Goal: Transaction & Acquisition: Obtain resource

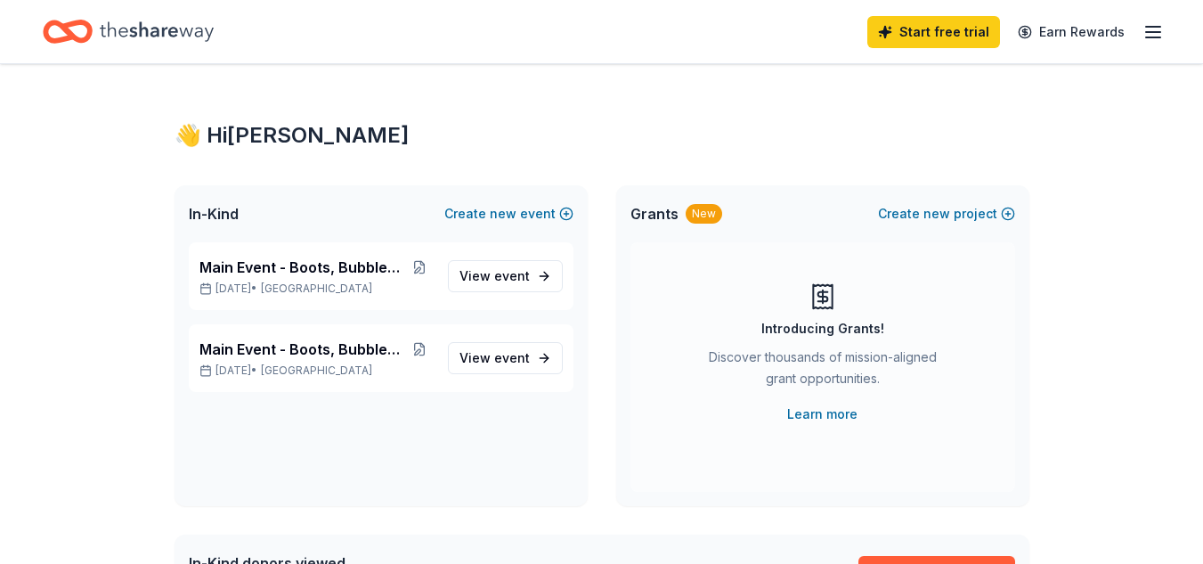
click at [500, 361] on span "event" at bounding box center [512, 357] width 36 height 15
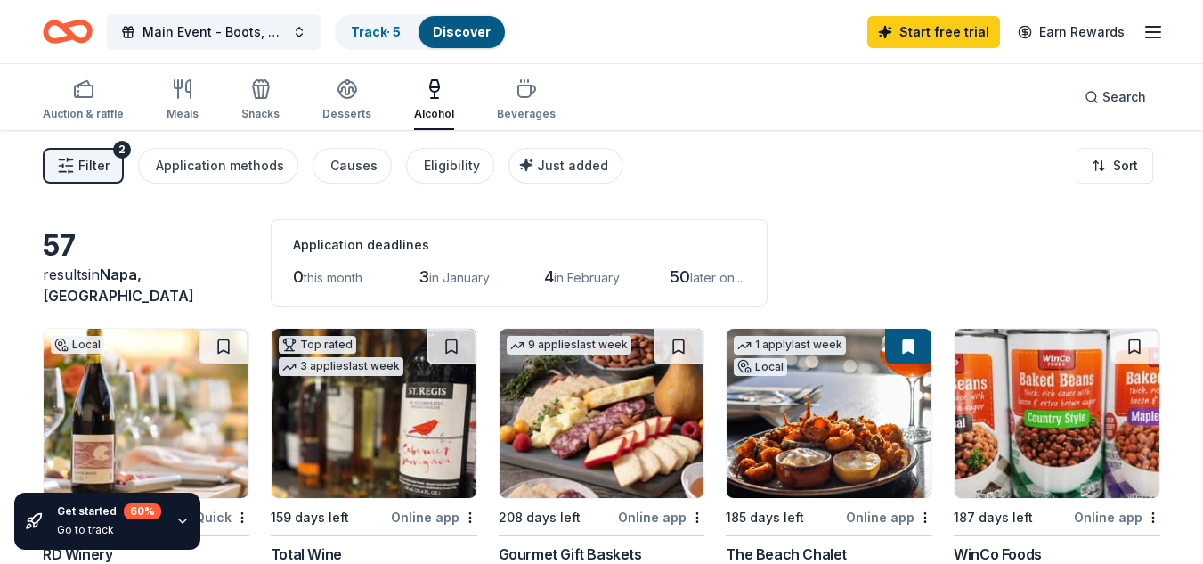
click at [1160, 29] on icon "button" at bounding box center [1152, 31] width 21 height 21
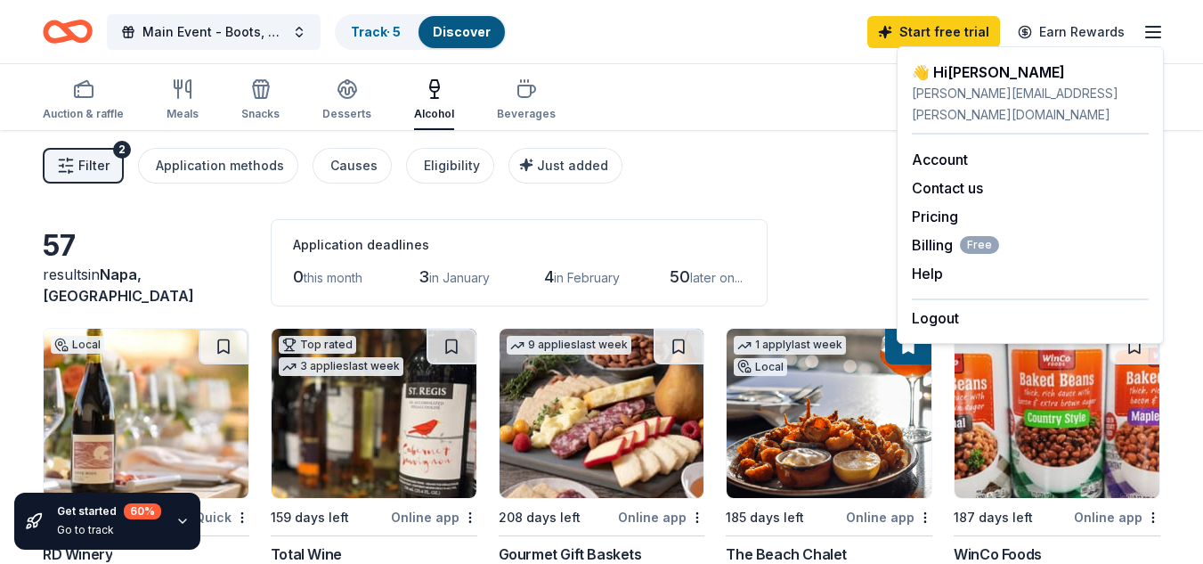
click at [955, 150] on link "Account" at bounding box center [940, 159] width 56 height 18
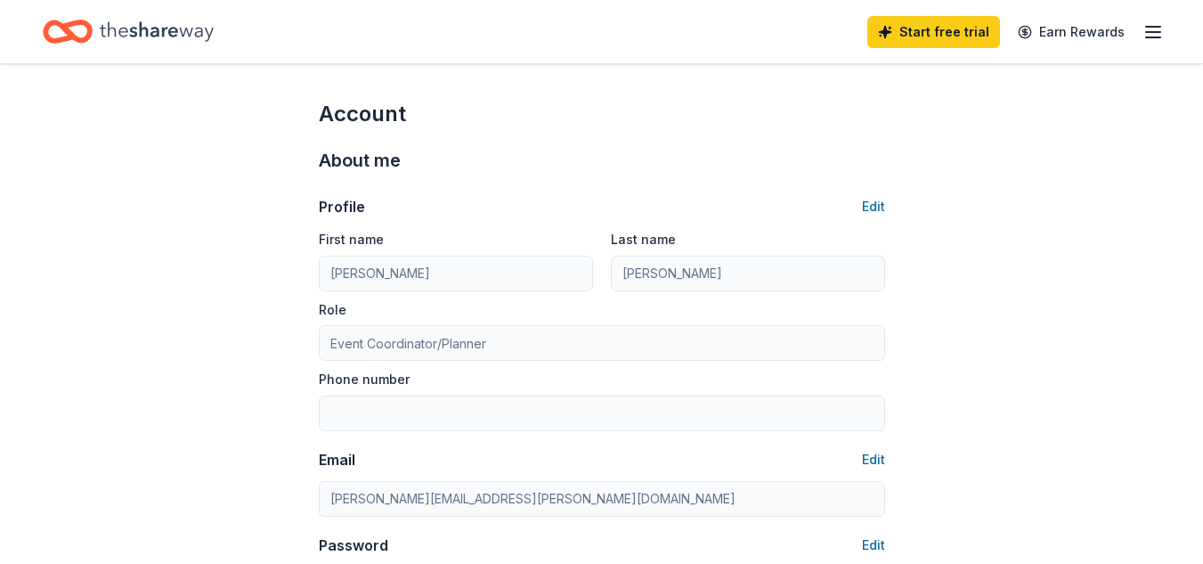
click at [127, 29] on icon "Home" at bounding box center [157, 31] width 114 height 37
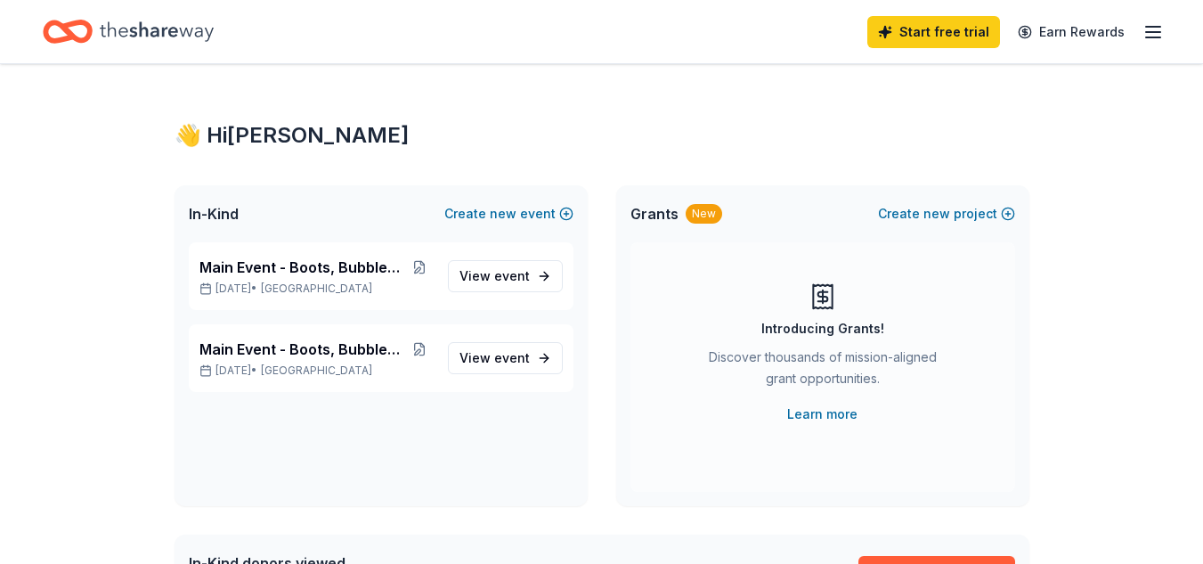
click at [477, 362] on span "View event" at bounding box center [494, 357] width 70 height 21
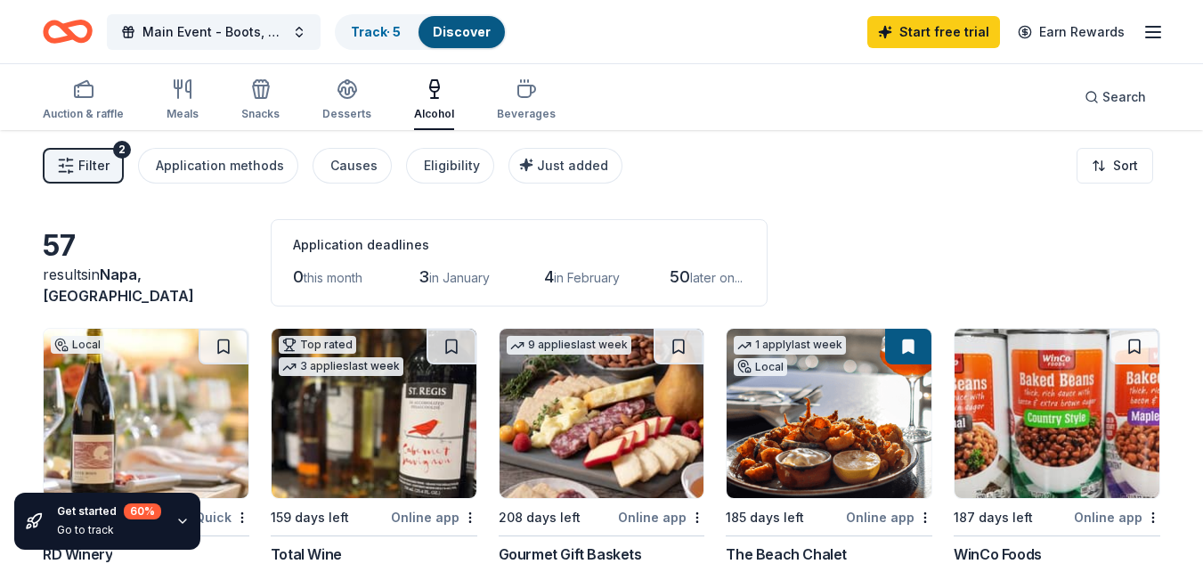
click at [294, 30] on button "Main Event - Boots, Bubbles and BBQ" at bounding box center [214, 32] width 214 height 36
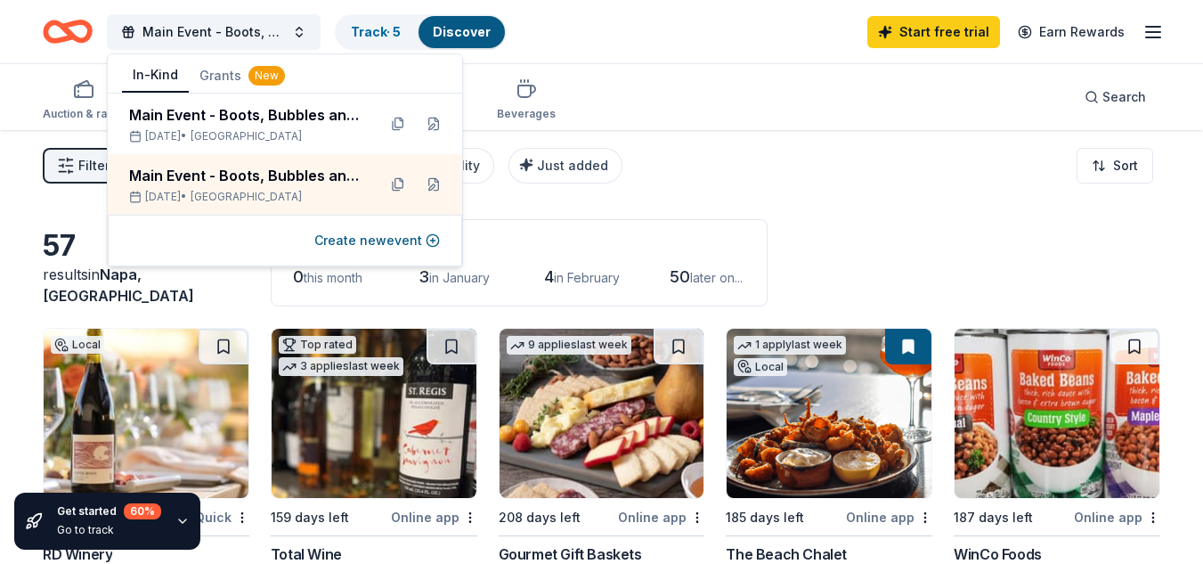
click at [430, 178] on button at bounding box center [433, 184] width 28 height 28
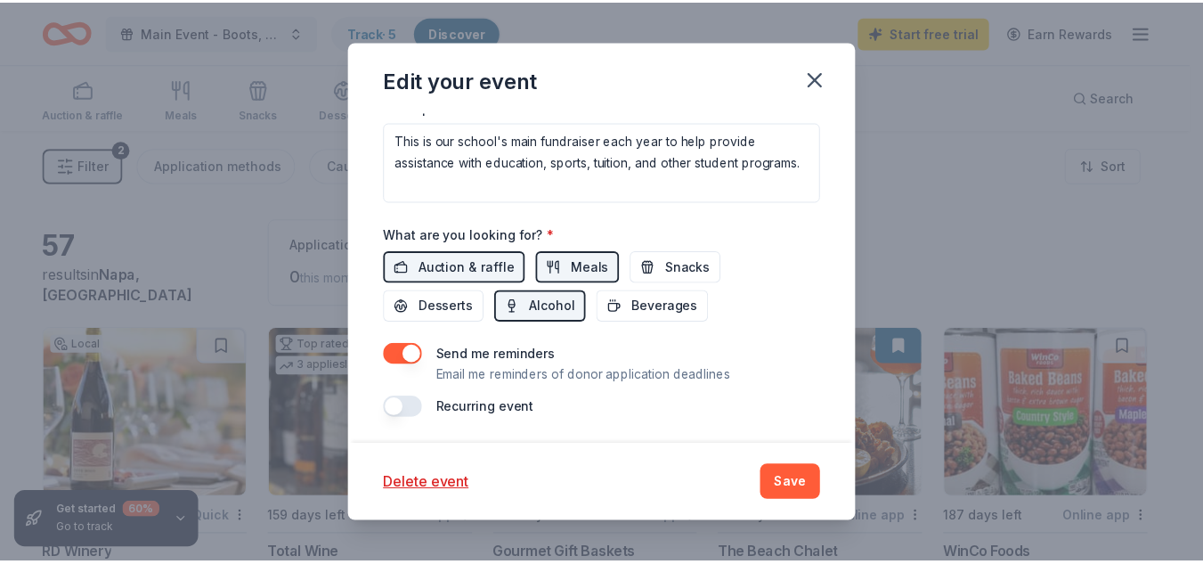
scroll to position [663, 0]
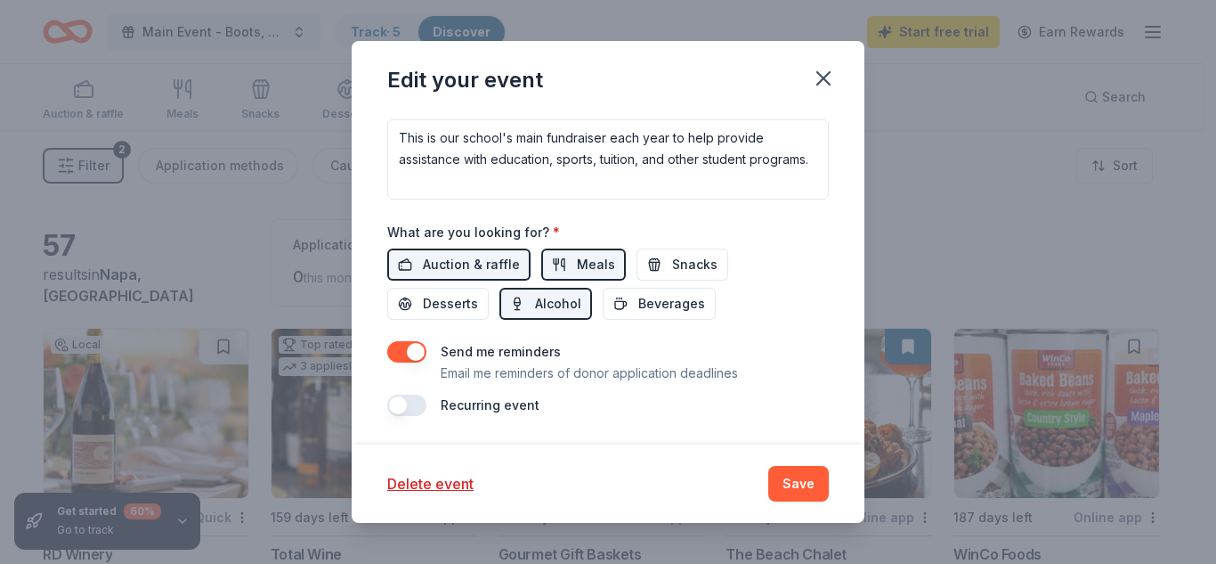
click at [435, 481] on button "Delete event" at bounding box center [430, 483] width 86 height 21
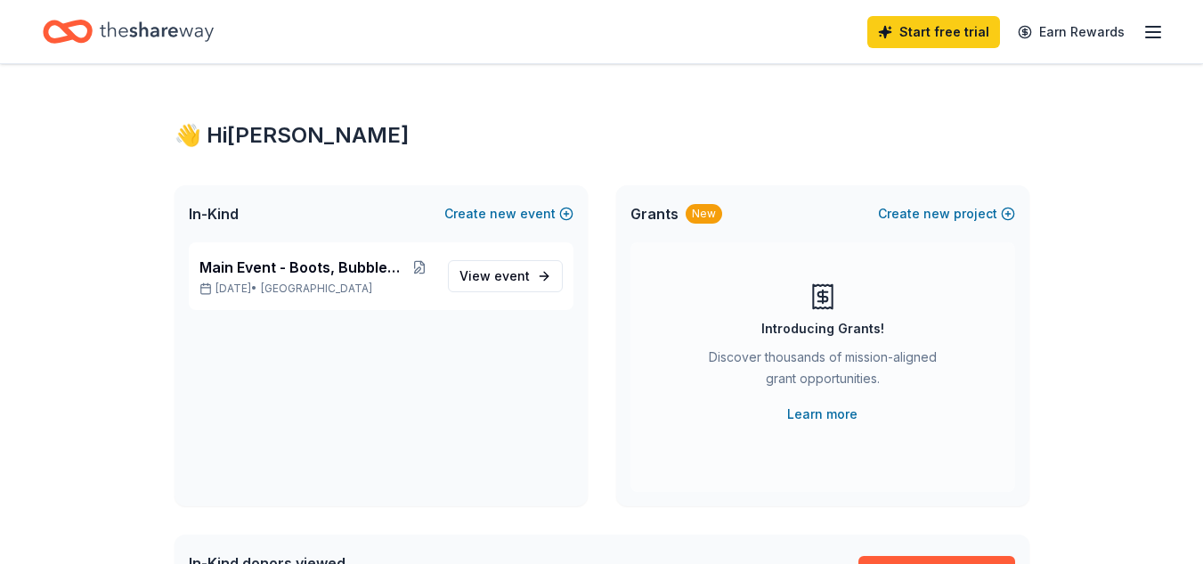
click at [508, 279] on span "event" at bounding box center [512, 275] width 36 height 15
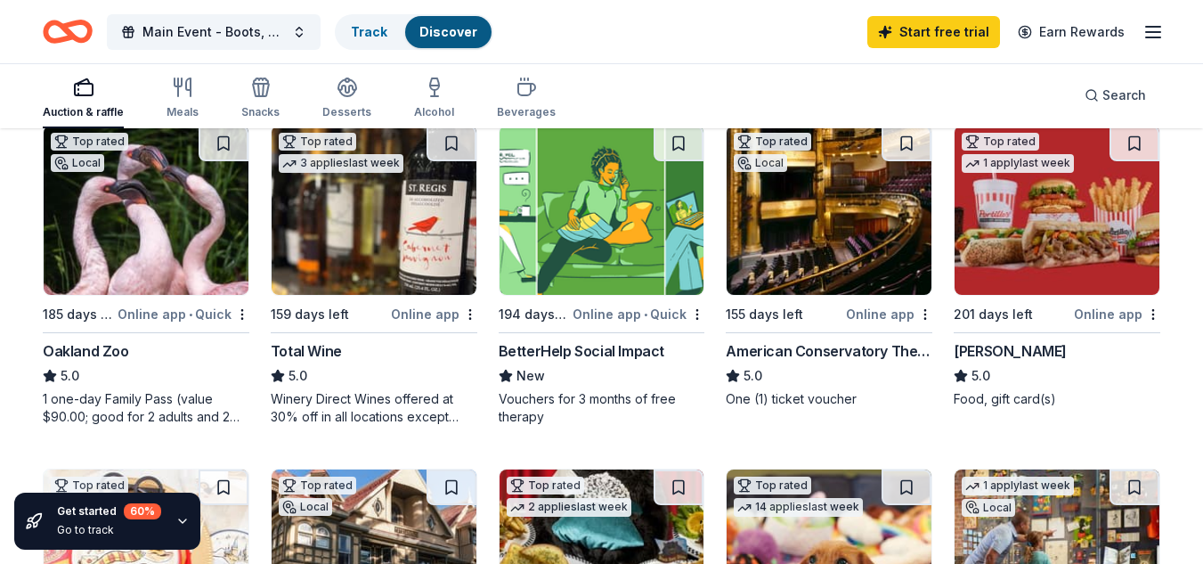
scroll to position [178, 0]
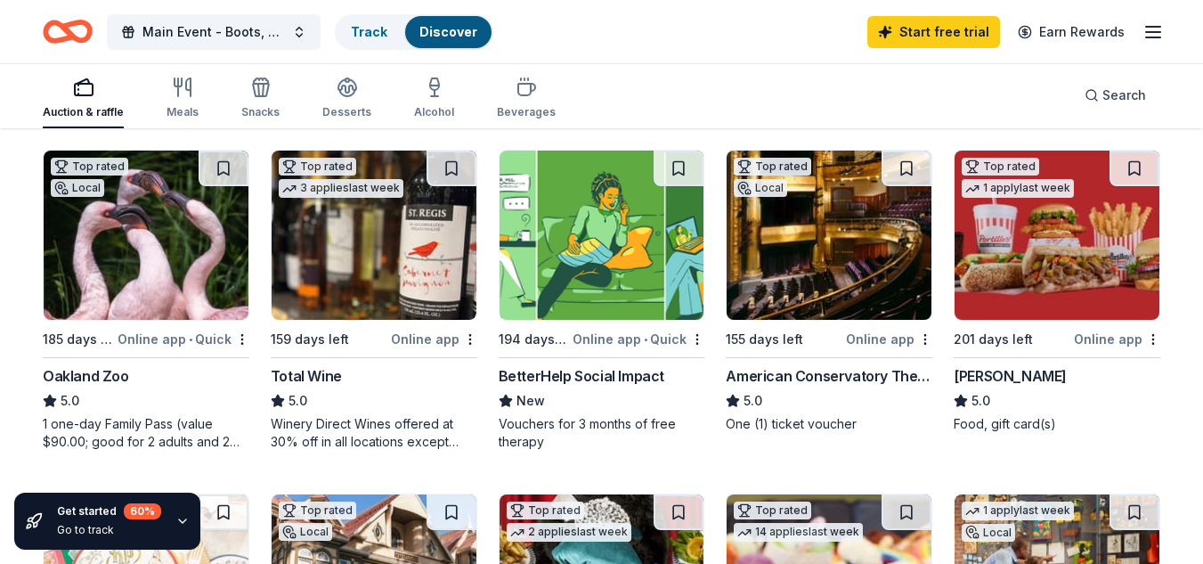
click at [98, 327] on div "Top rated Local 185 days left Online app • Quick Oakland Zoo 5.0 1 one-day Fami…" at bounding box center [146, 300] width 207 height 301
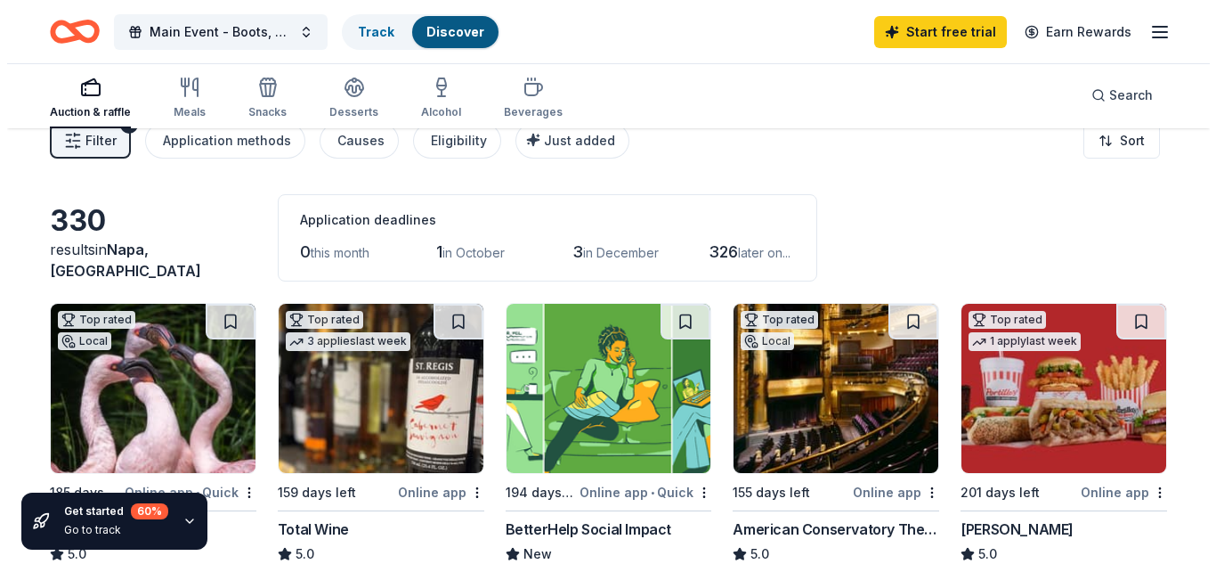
scroll to position [0, 0]
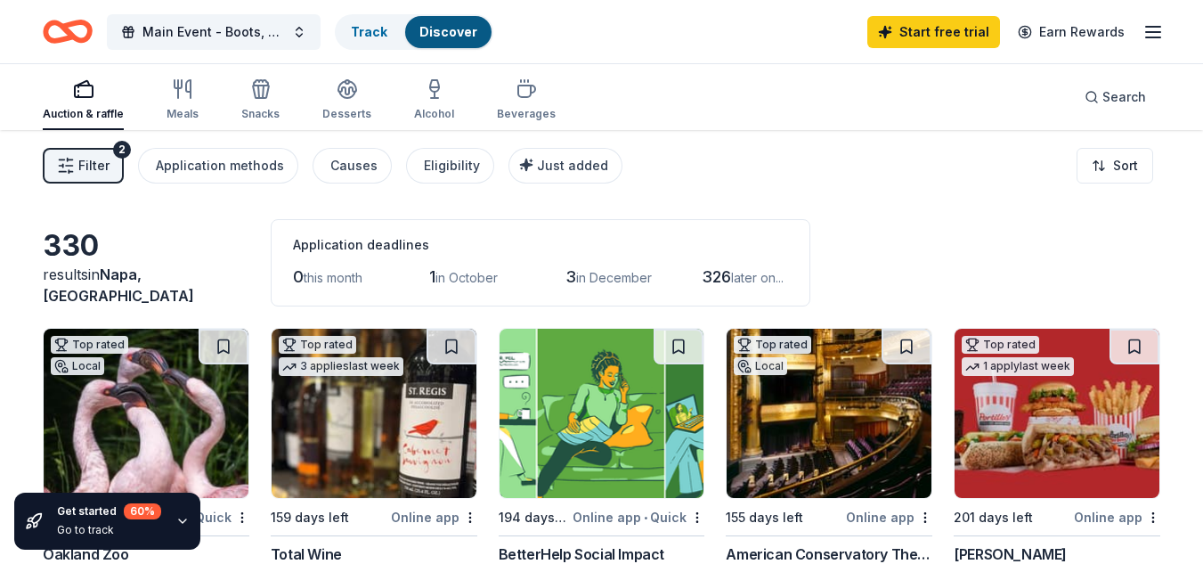
click at [92, 167] on span "Filter" at bounding box center [93, 165] width 31 height 21
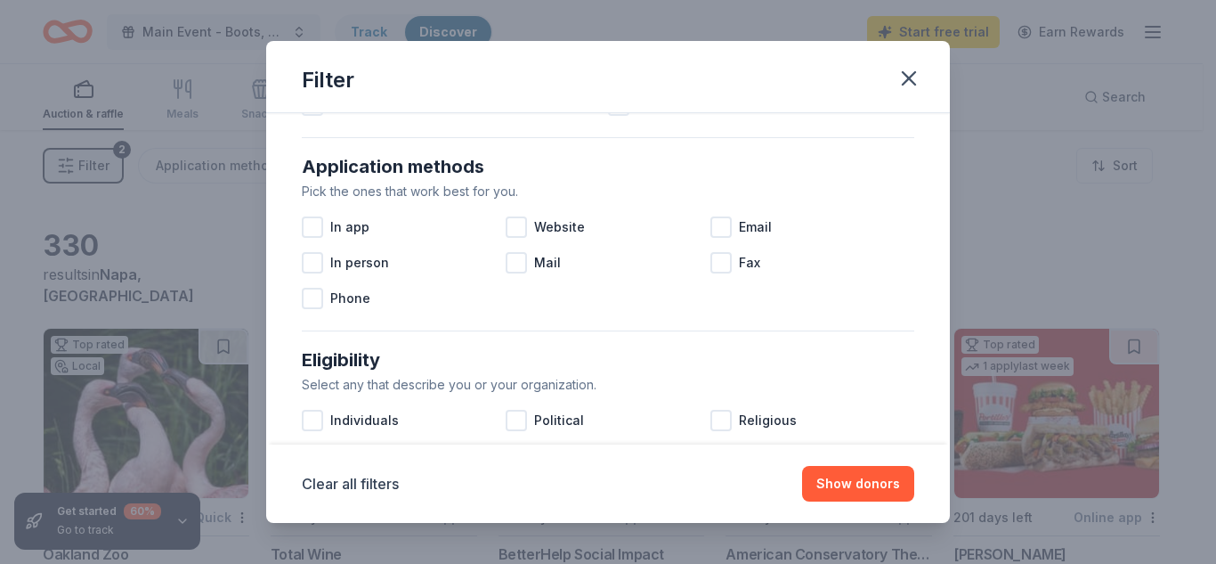
scroll to position [267, 0]
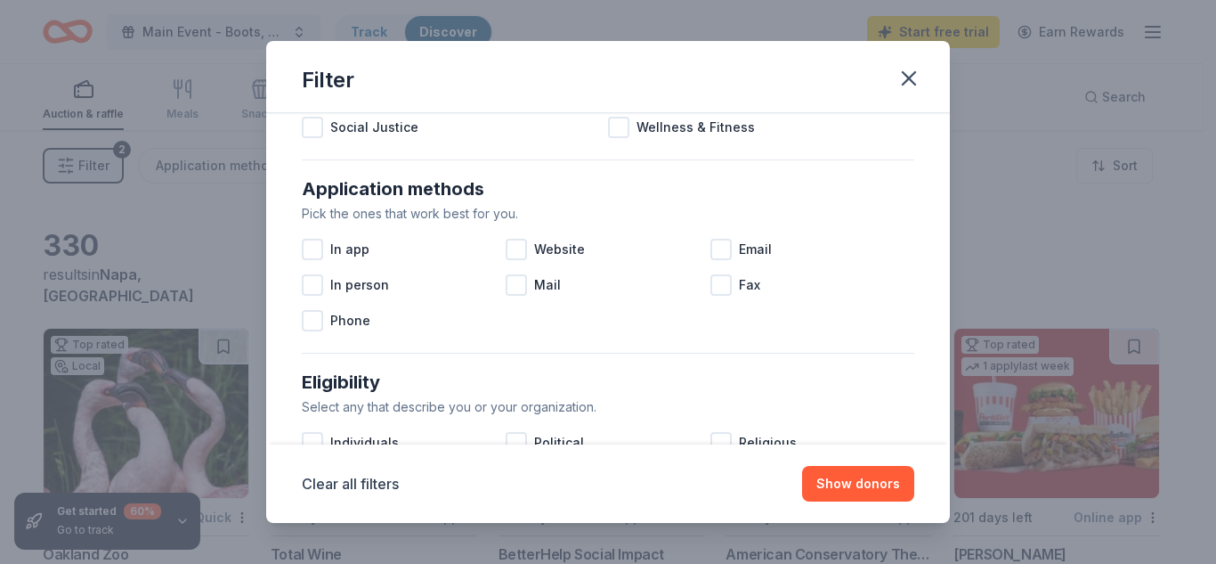
click at [719, 253] on div at bounding box center [721, 249] width 21 height 21
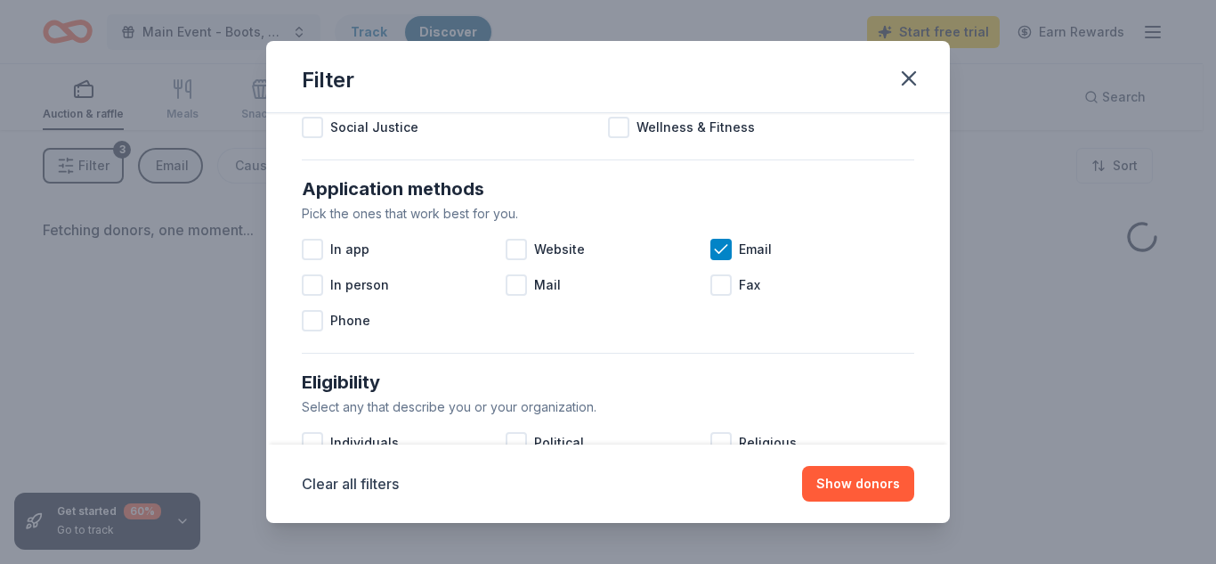
click at [714, 284] on div at bounding box center [721, 284] width 21 height 21
click at [521, 253] on div at bounding box center [516, 249] width 21 height 21
click at [312, 294] on div at bounding box center [312, 284] width 21 height 21
click at [314, 237] on div "In app" at bounding box center [404, 250] width 204 height 36
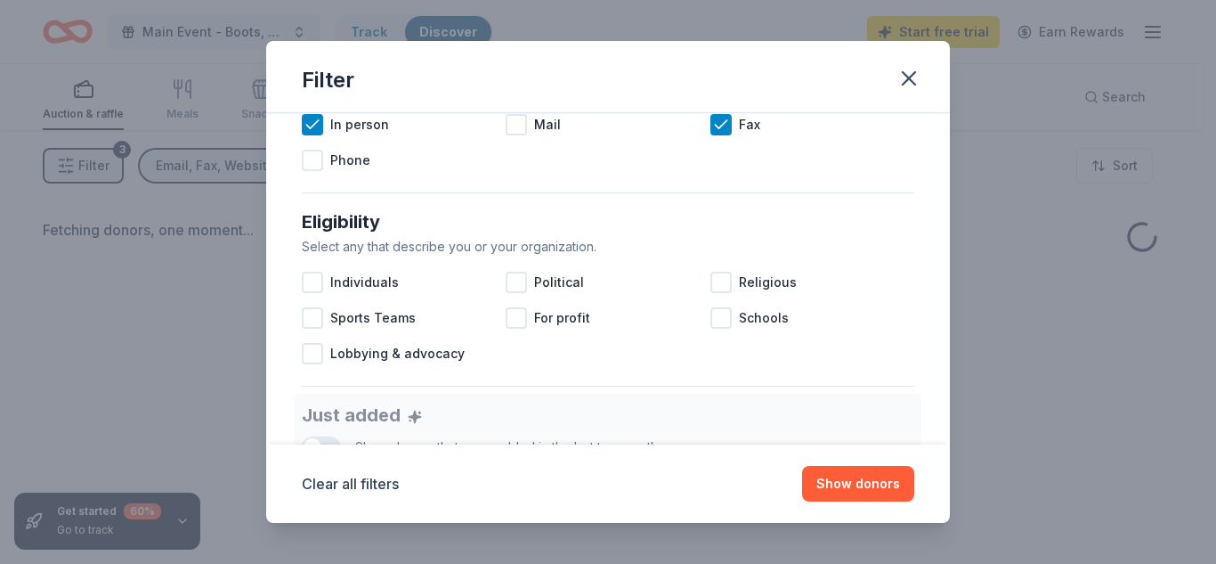
scroll to position [445, 0]
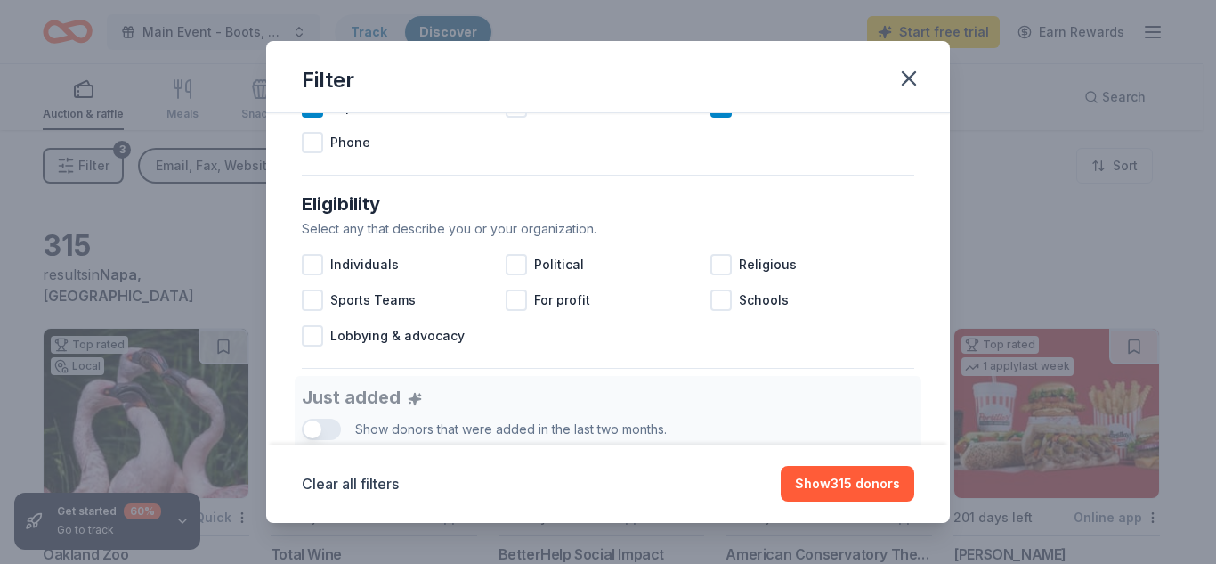
click at [717, 304] on div at bounding box center [721, 299] width 21 height 21
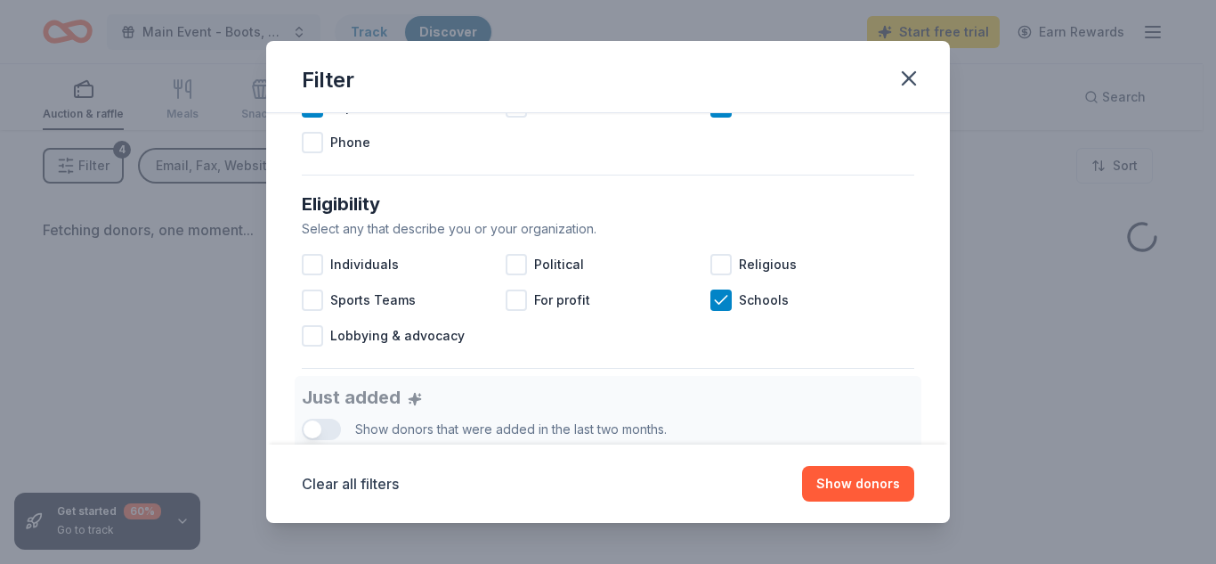
click at [718, 270] on div at bounding box center [721, 264] width 21 height 21
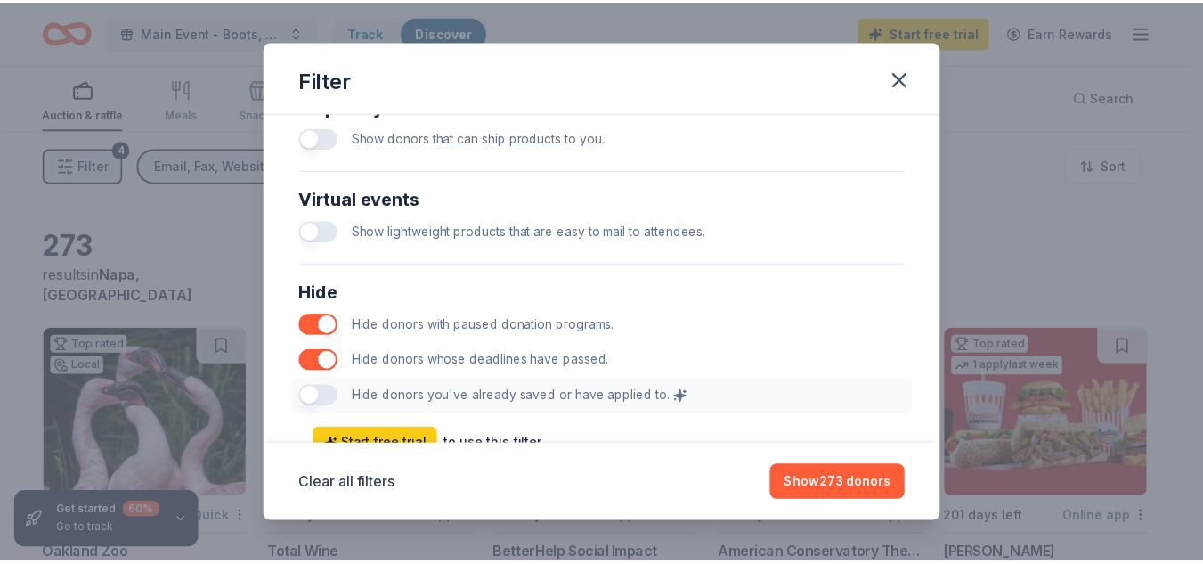
scroll to position [963, 0]
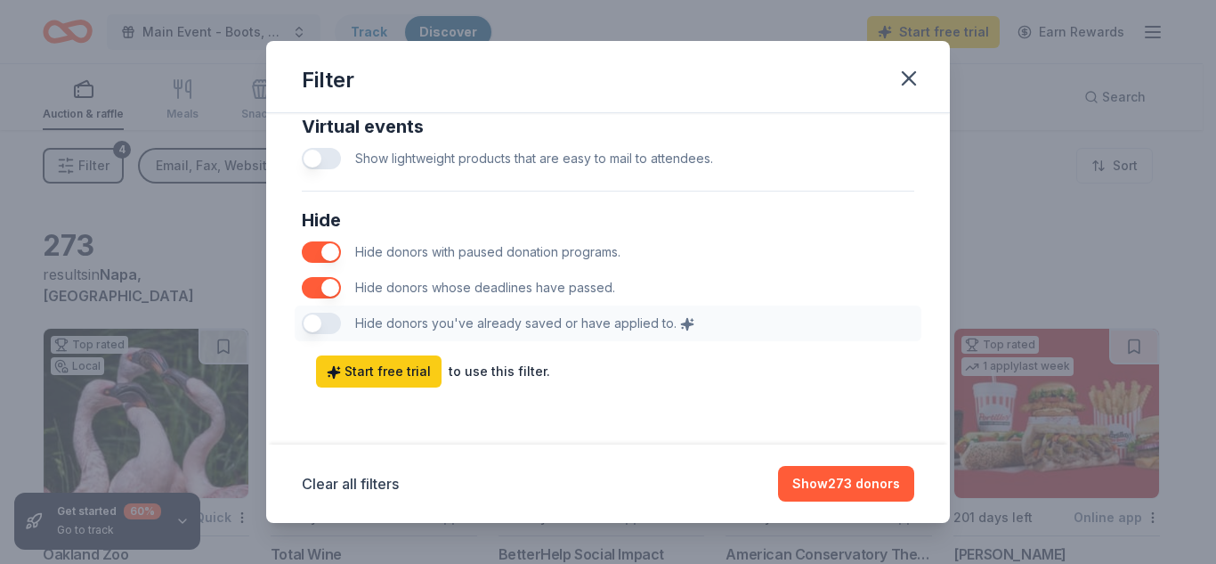
click at [315, 325] on div "Hide Hide donors with paused donation programs. Hide donors whose deadlines hav…" at bounding box center [608, 274] width 627 height 150
click at [316, 321] on div "Hide Hide donors with paused donation programs. Hide donors whose deadlines hav…" at bounding box center [608, 274] width 627 height 150
click at [812, 481] on button "Show 273 donors" at bounding box center [846, 484] width 136 height 36
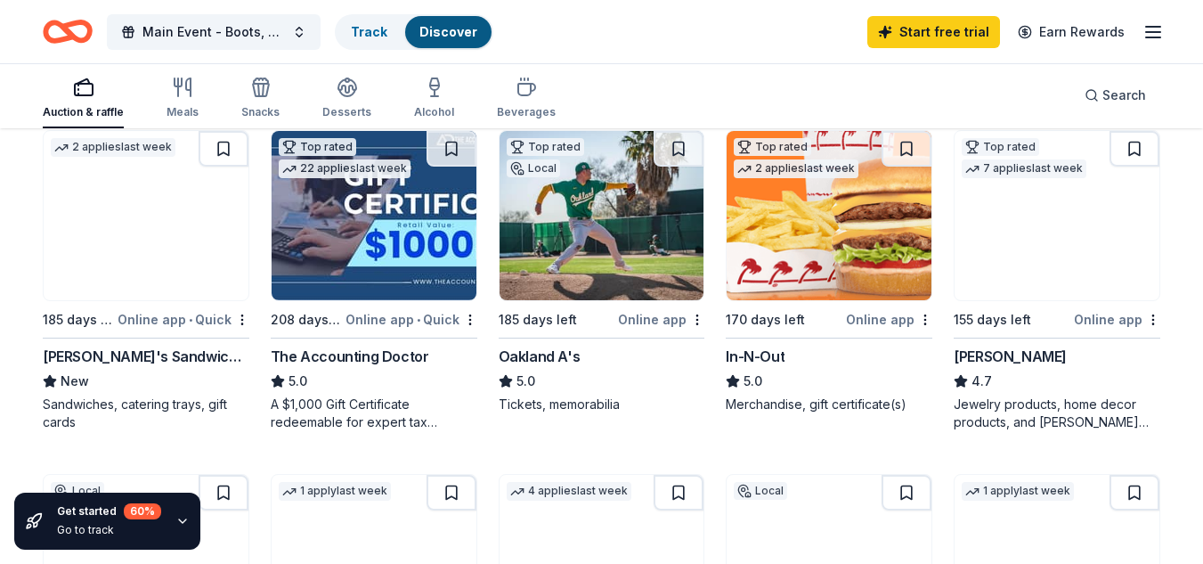
scroll to position [890, 0]
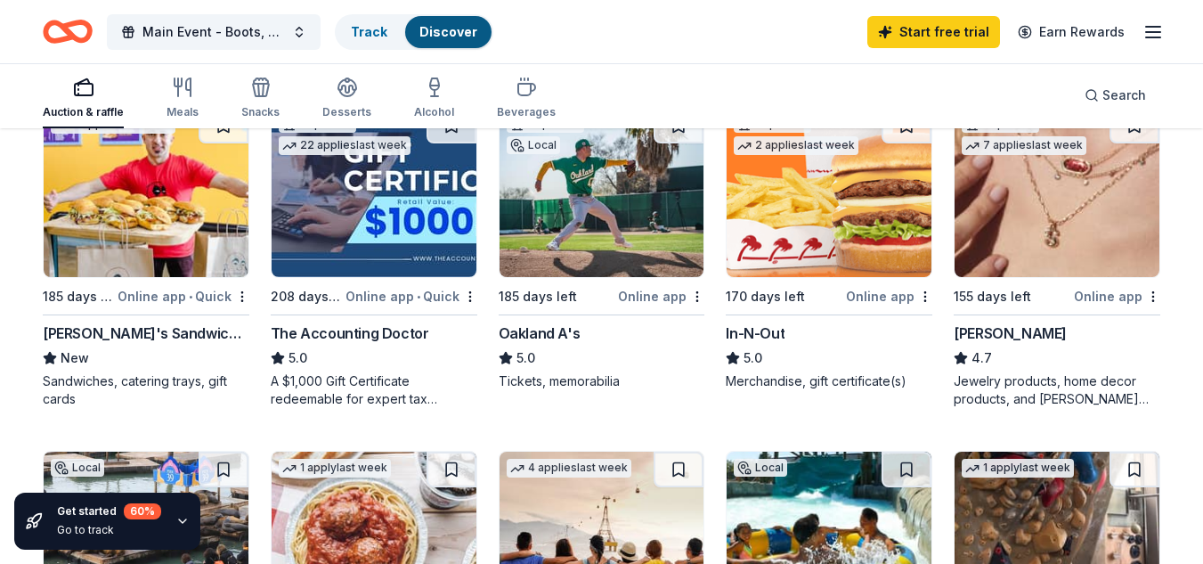
click at [624, 214] on img at bounding box center [602, 192] width 205 height 169
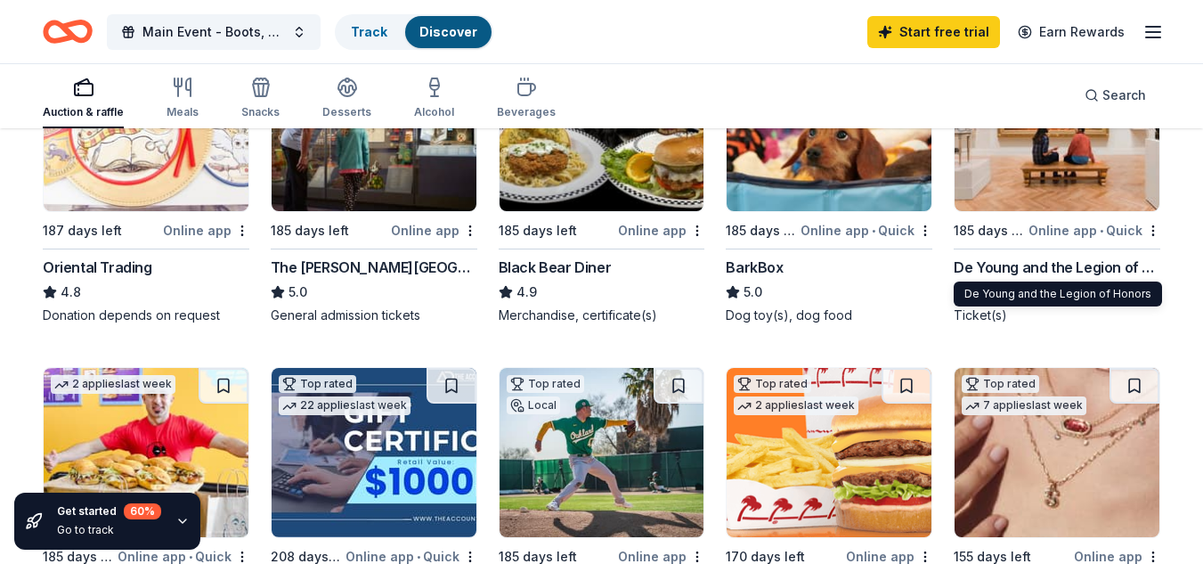
scroll to position [623, 0]
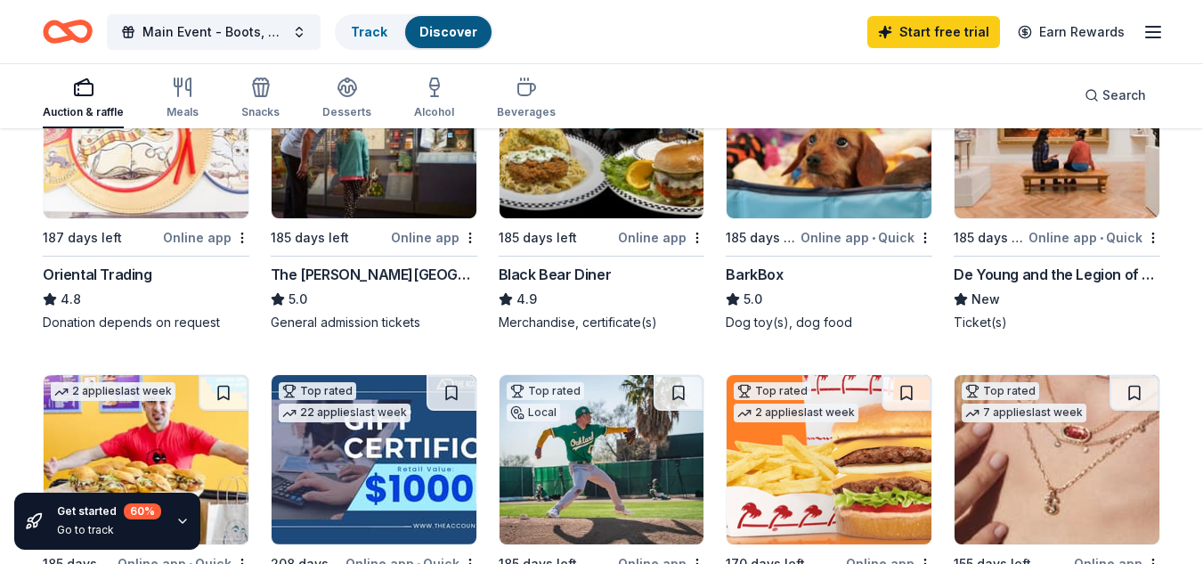
click at [1146, 37] on line "button" at bounding box center [1153, 37] width 14 height 0
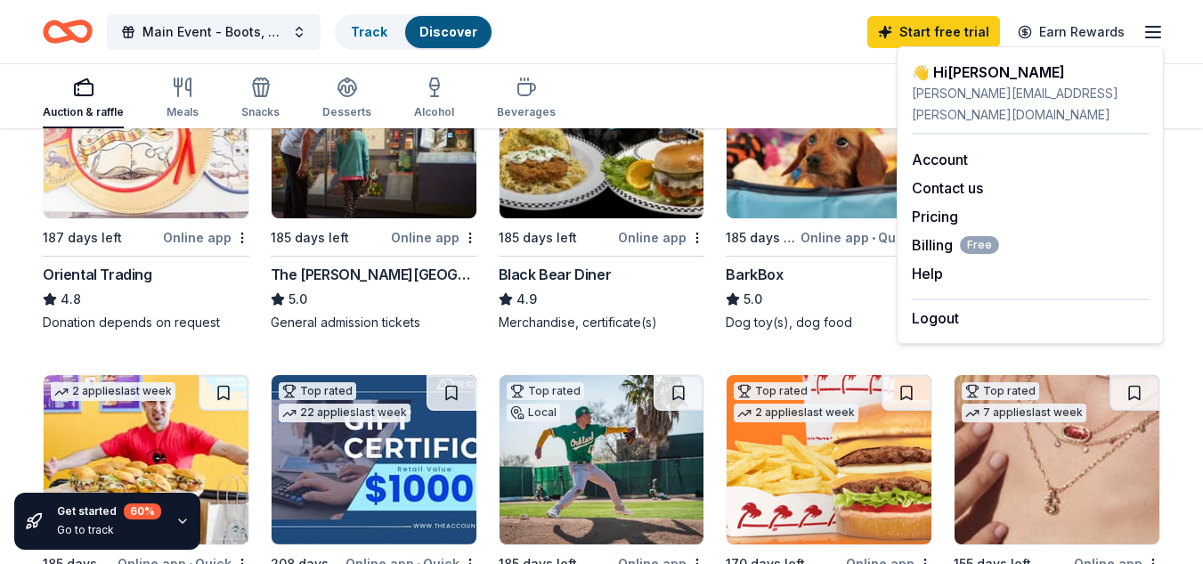
click at [936, 234] on span "Billing Free" at bounding box center [955, 244] width 87 height 21
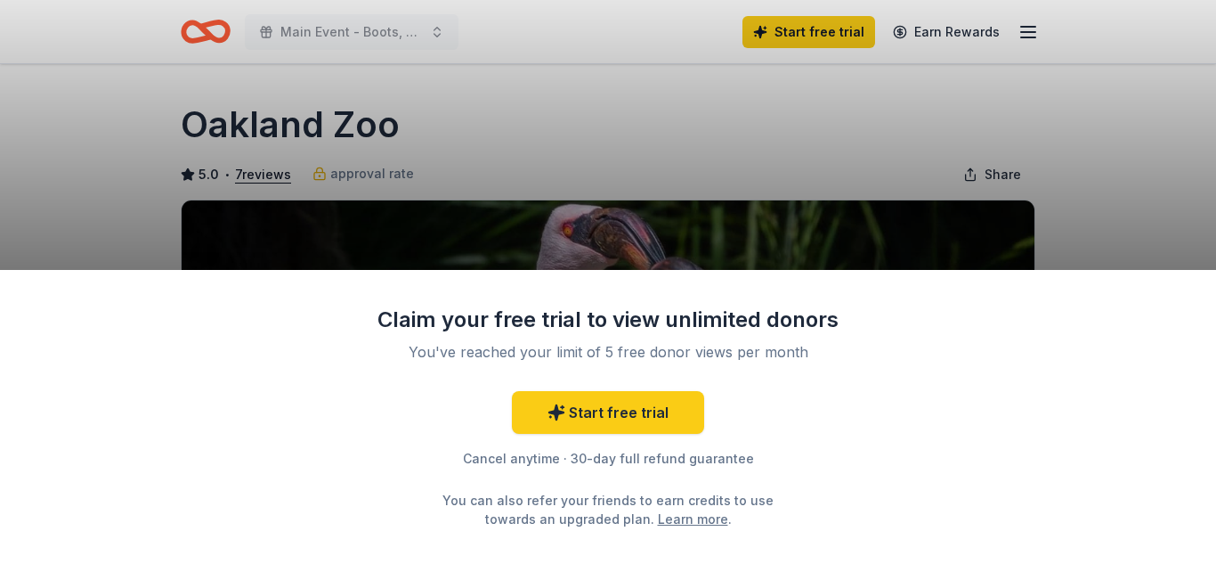
click at [965, 220] on div "Claim your free trial to view unlimited donors You've reached your limit of 5 f…" at bounding box center [608, 282] width 1216 height 564
click at [1129, 134] on div "Claim your free trial to view unlimited donors You've reached your limit of 5 f…" at bounding box center [608, 282] width 1216 height 564
click at [1050, 167] on div "Claim your free trial to view unlimited donors You've reached your limit of 5 f…" at bounding box center [608, 282] width 1216 height 564
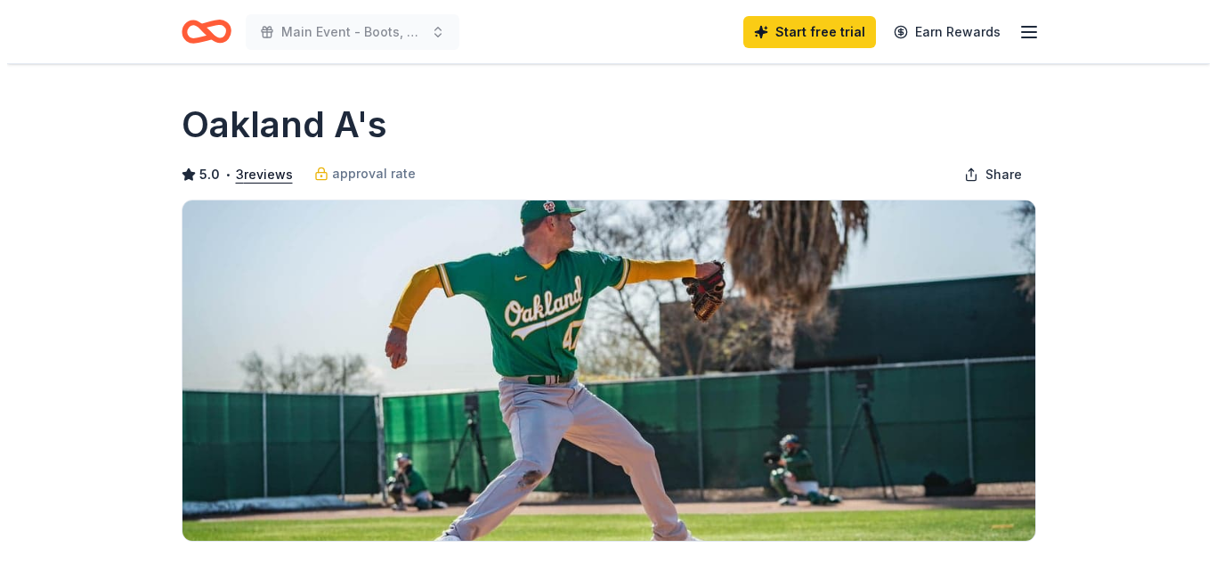
scroll to position [178, 0]
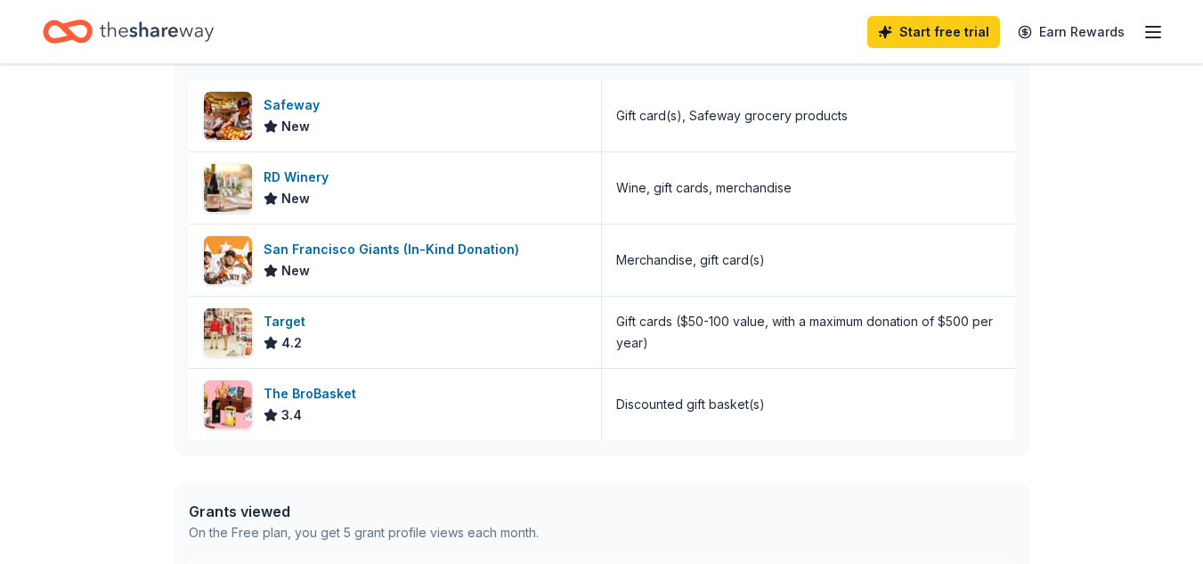
scroll to position [534, 0]
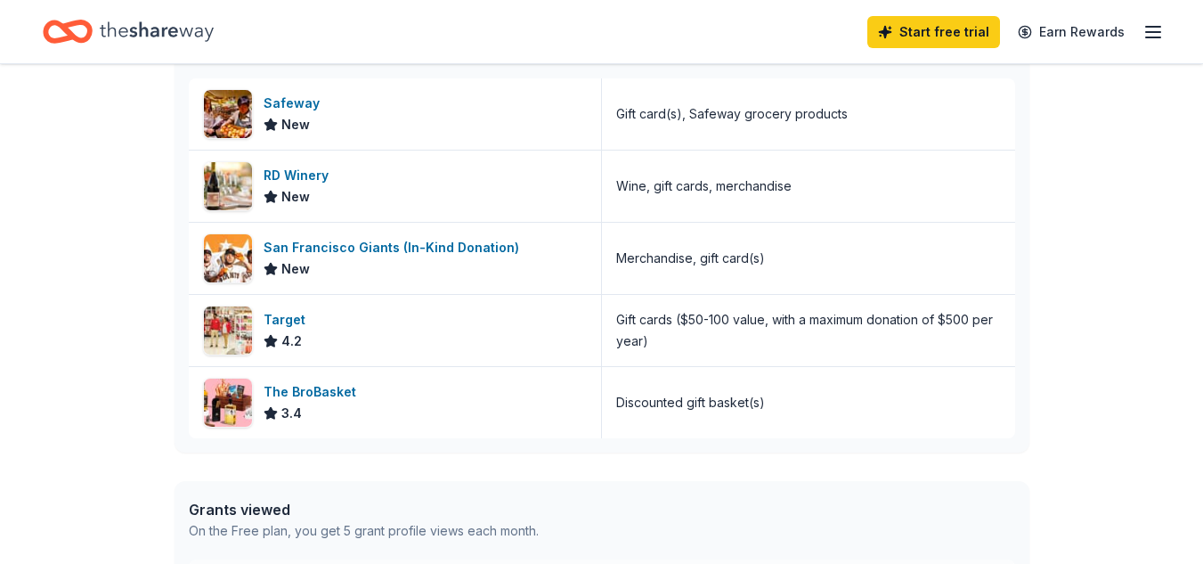
click at [318, 387] on div "The BroBasket" at bounding box center [314, 391] width 100 height 21
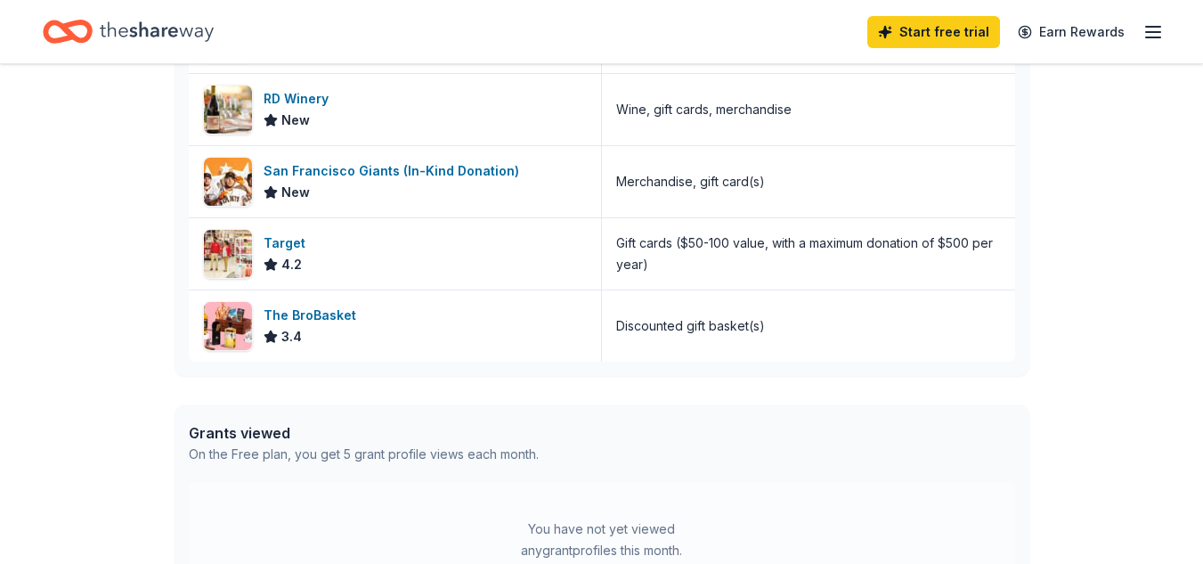
scroll to position [623, 0]
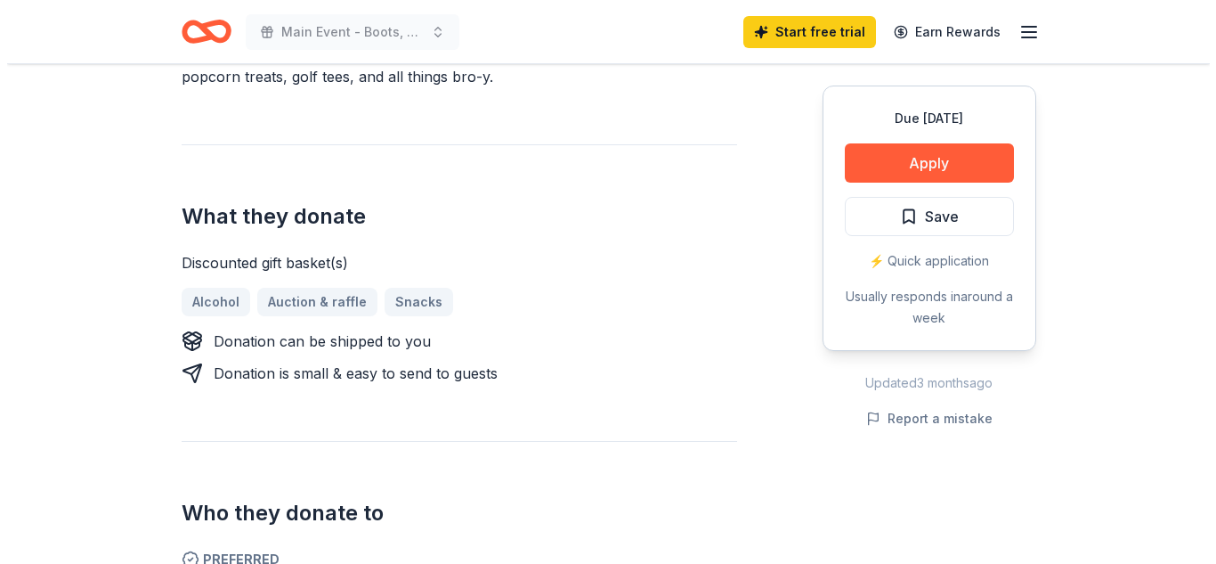
scroll to position [534, 0]
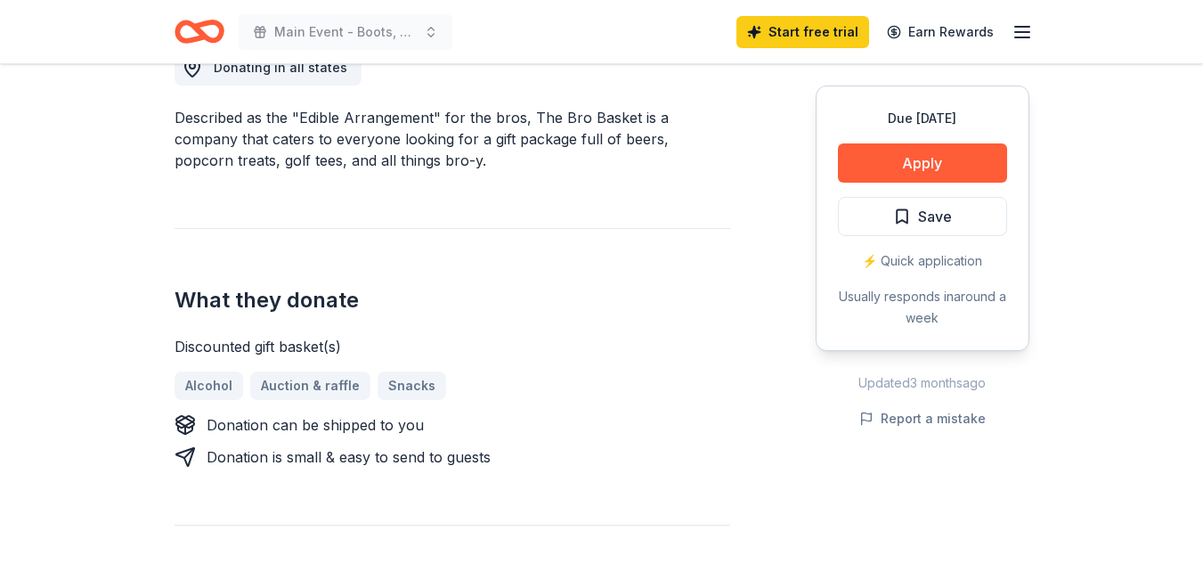
click at [931, 161] on button "Apply" at bounding box center [922, 162] width 169 height 39
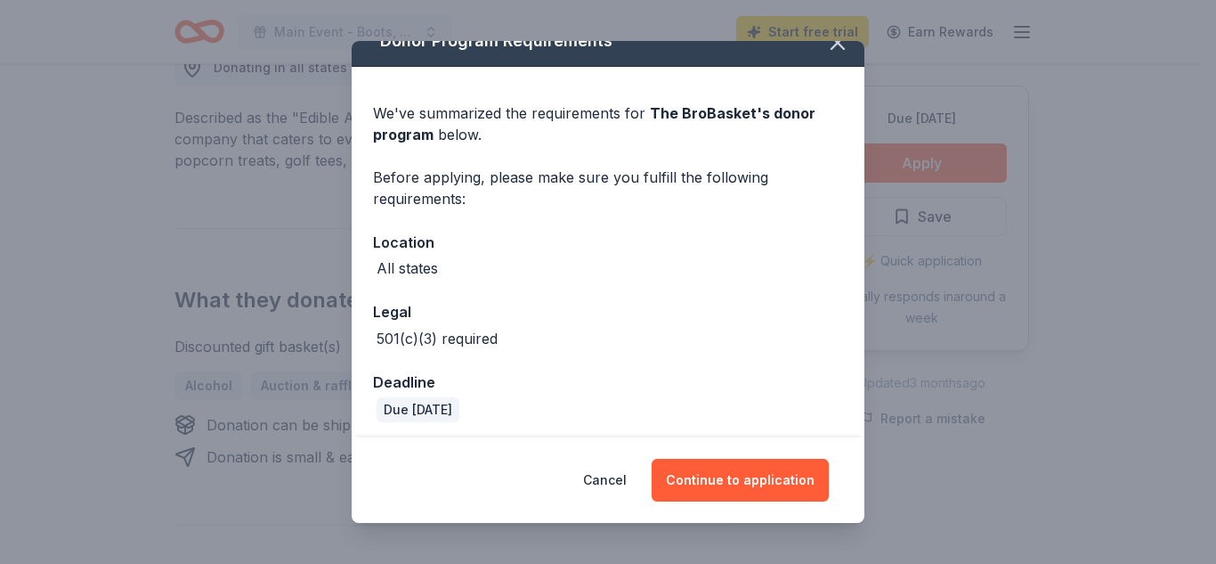
scroll to position [31, 0]
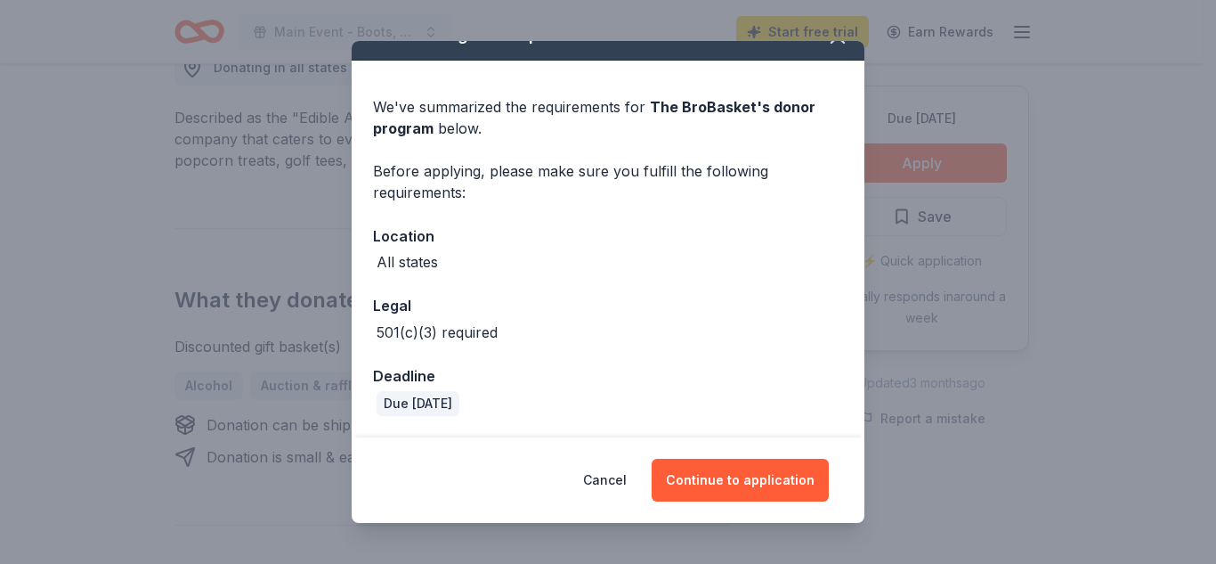
click at [701, 476] on button "Continue to application" at bounding box center [740, 480] width 177 height 43
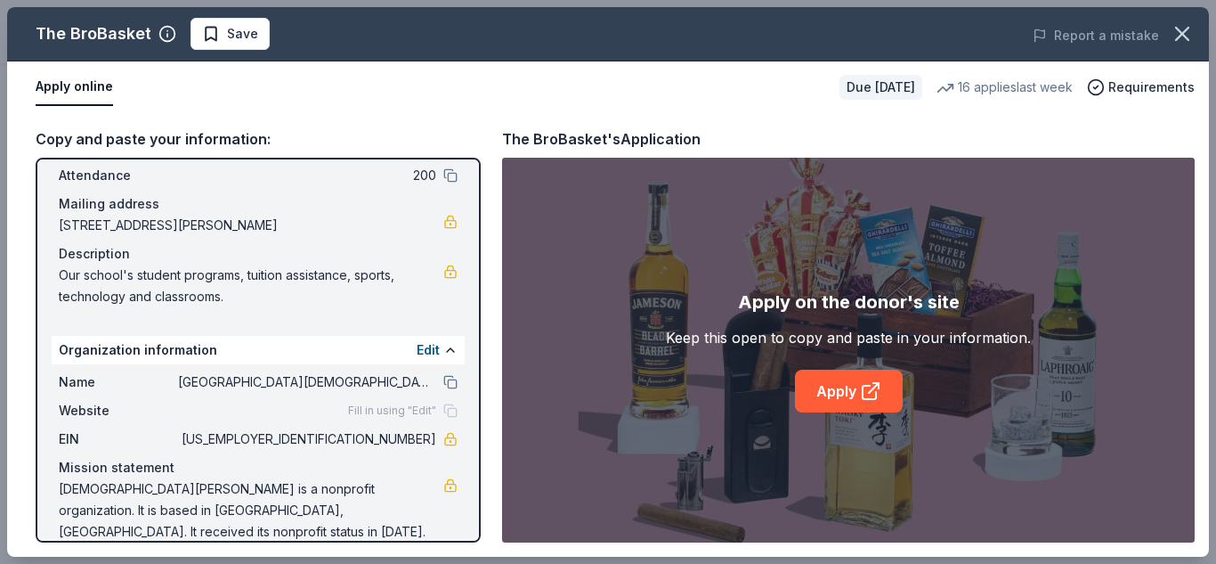
scroll to position [103, 0]
click at [838, 396] on link "Apply" at bounding box center [849, 391] width 108 height 43
